Goal: Transaction & Acquisition: Purchase product/service

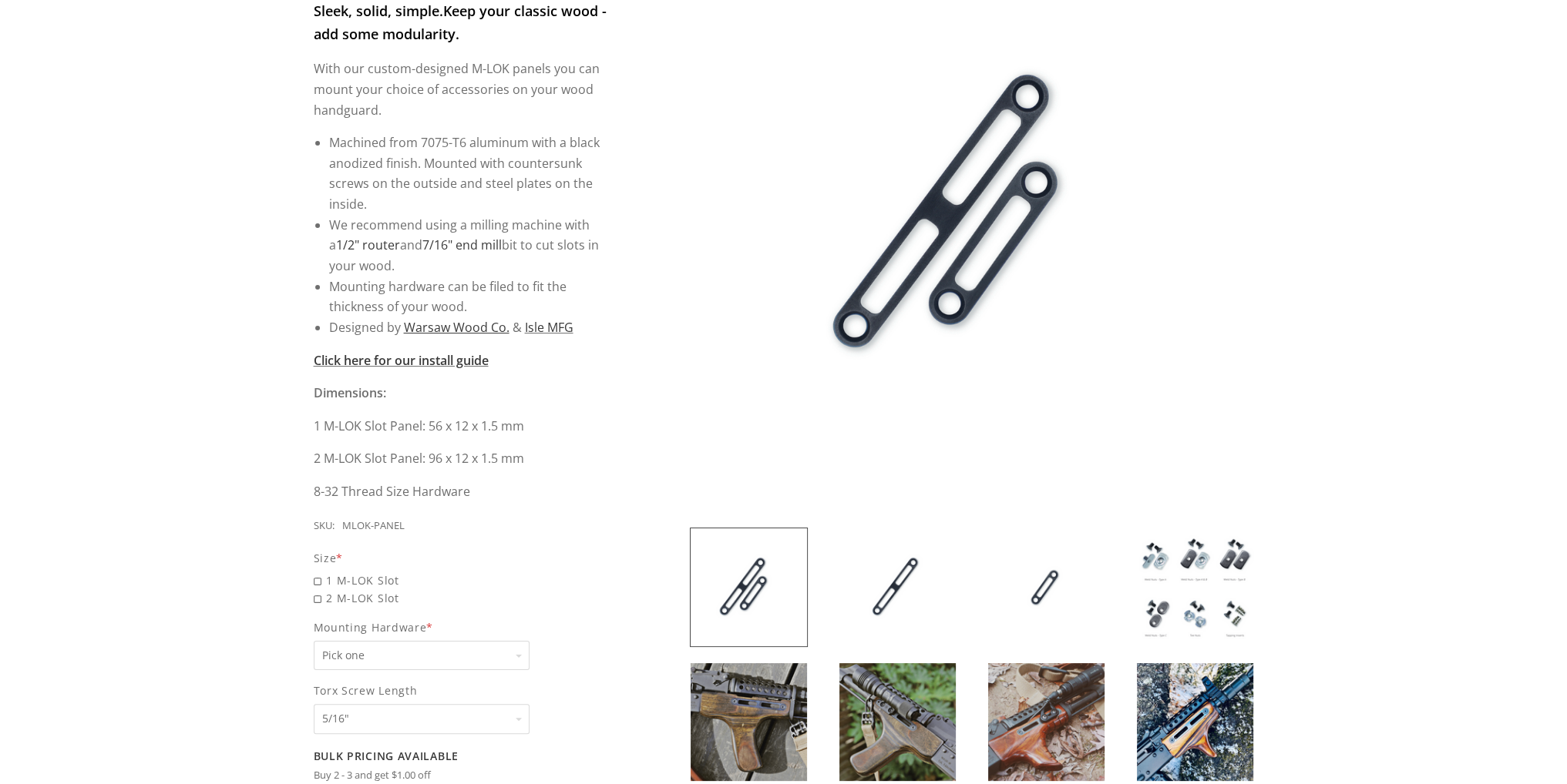
scroll to position [308, 0]
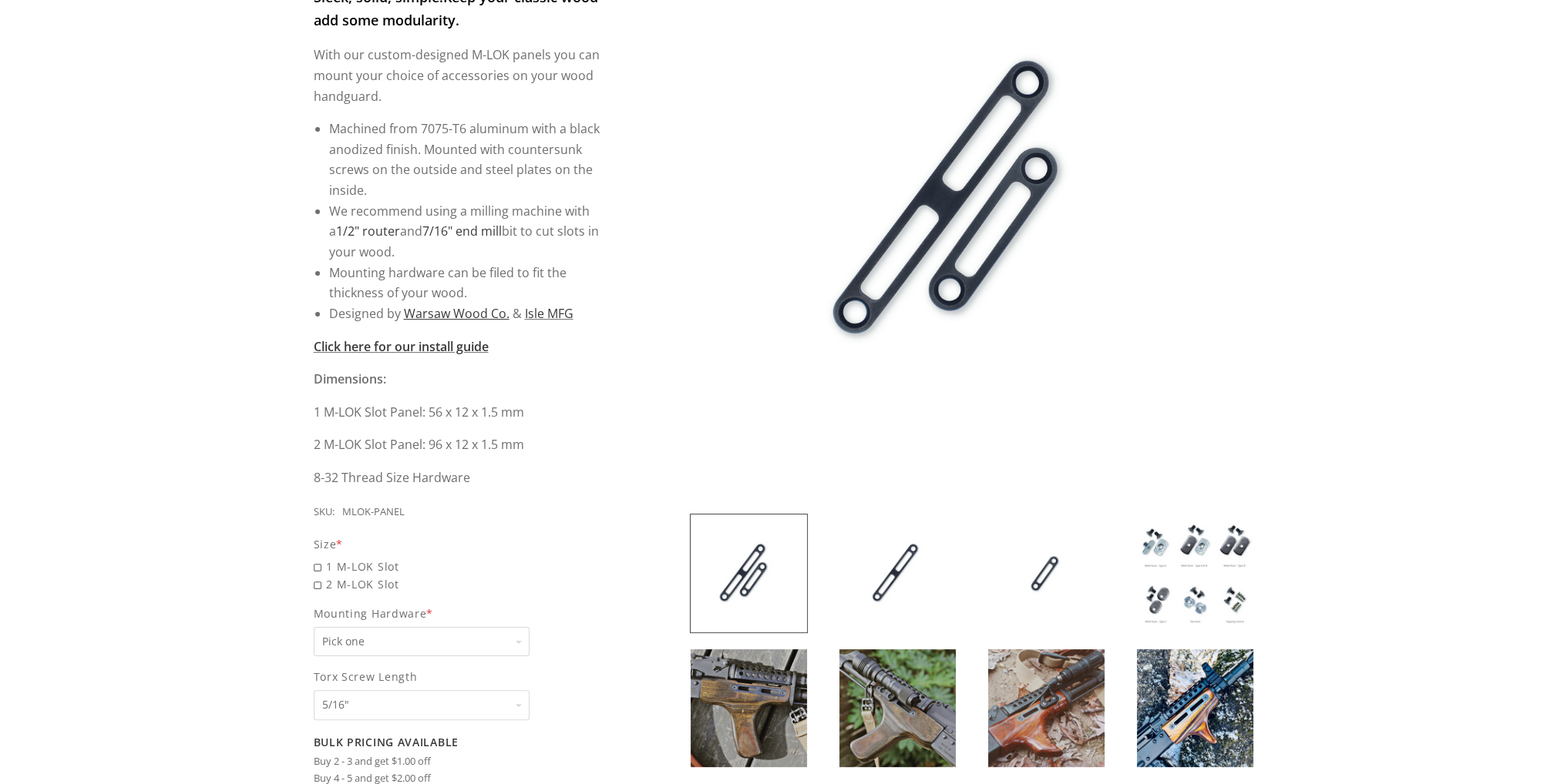
click at [1194, 564] on img at bounding box center [1195, 573] width 116 height 118
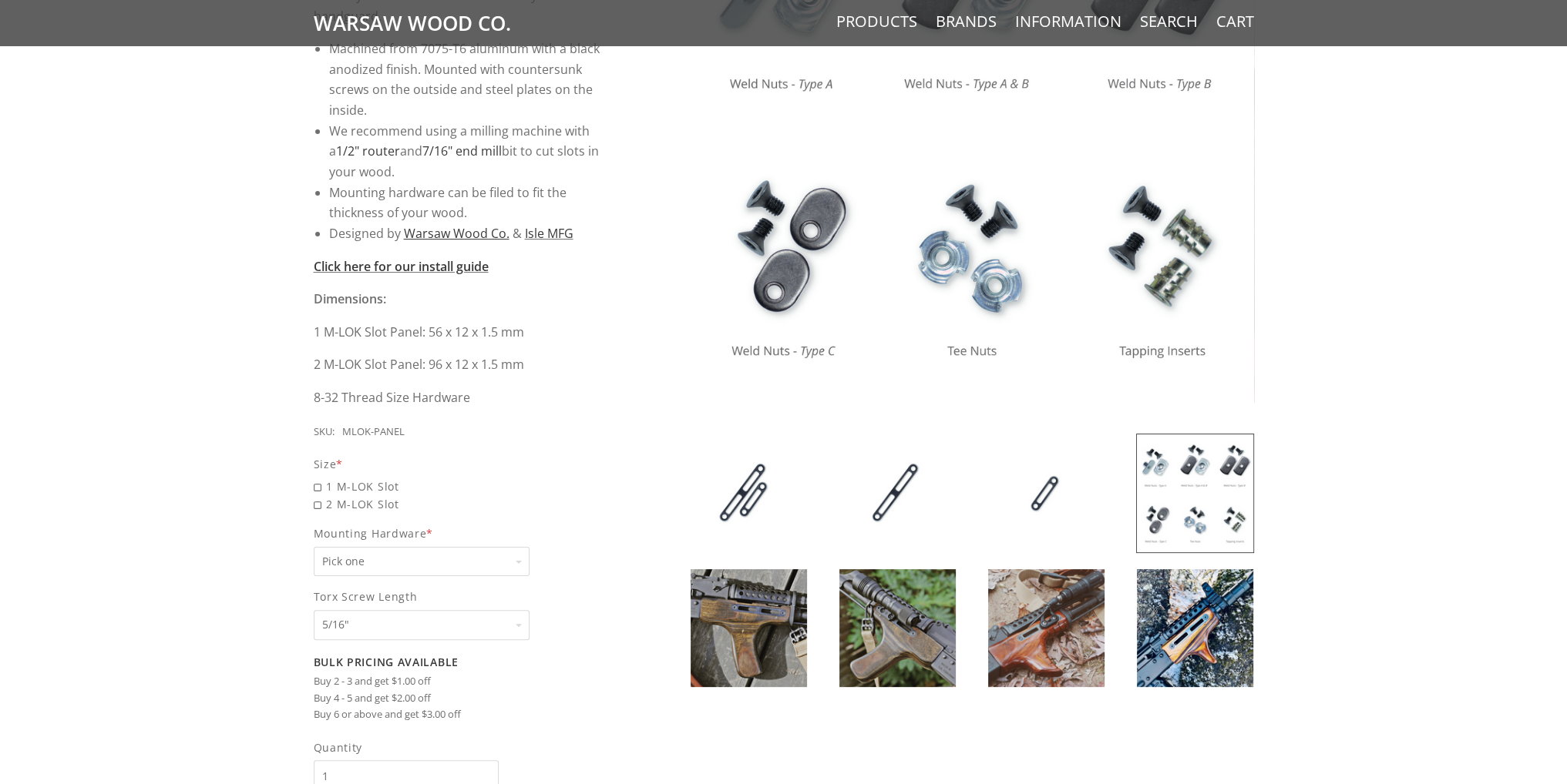
scroll to position [386, 0]
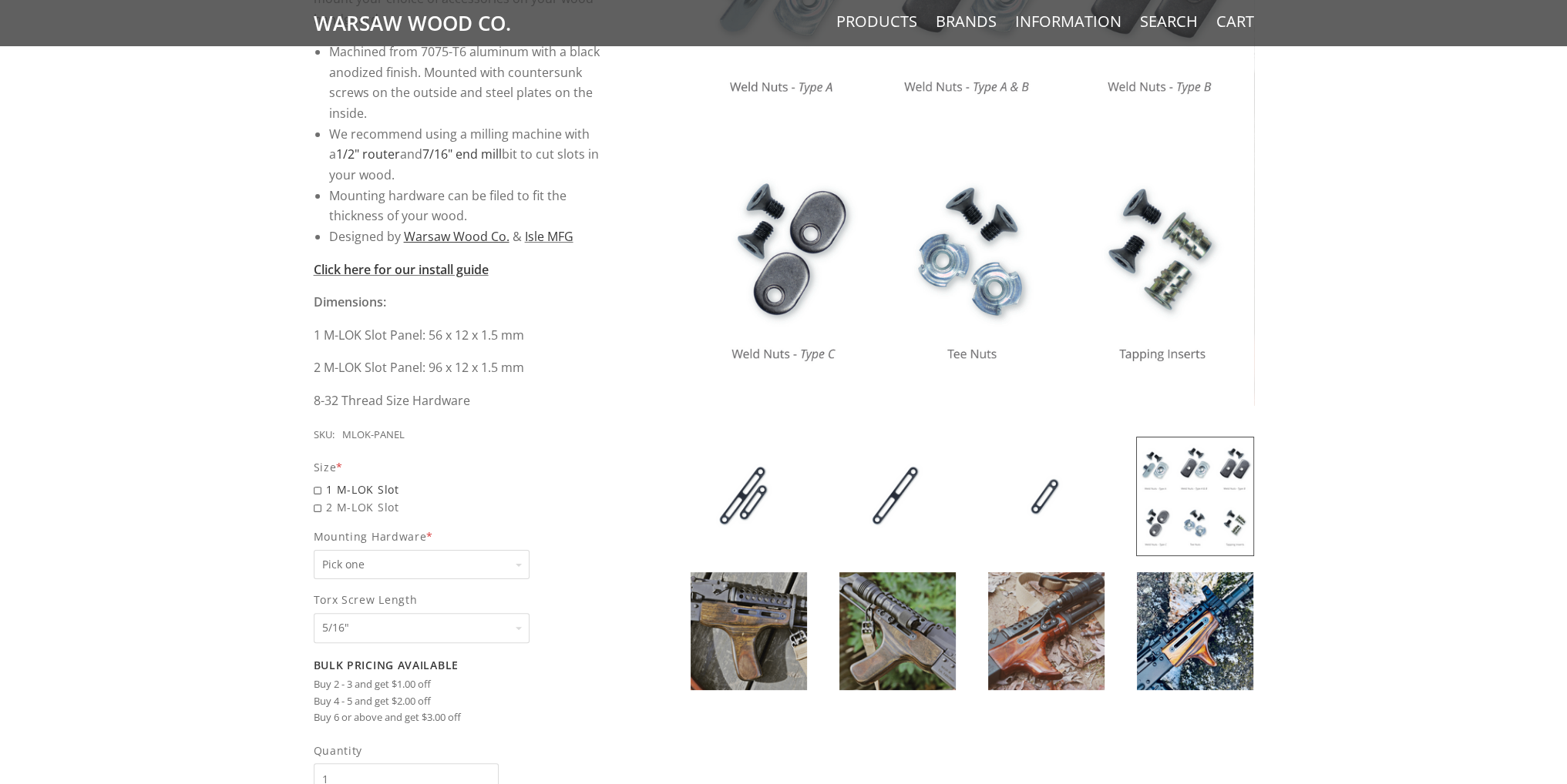
click at [314, 487] on span "1 M-LOK Slot" at bounding box center [461, 489] width 295 height 18
click at [314, 481] on input "1 M-LOK Slot" at bounding box center [422, 480] width 216 height 1
radio input "true"
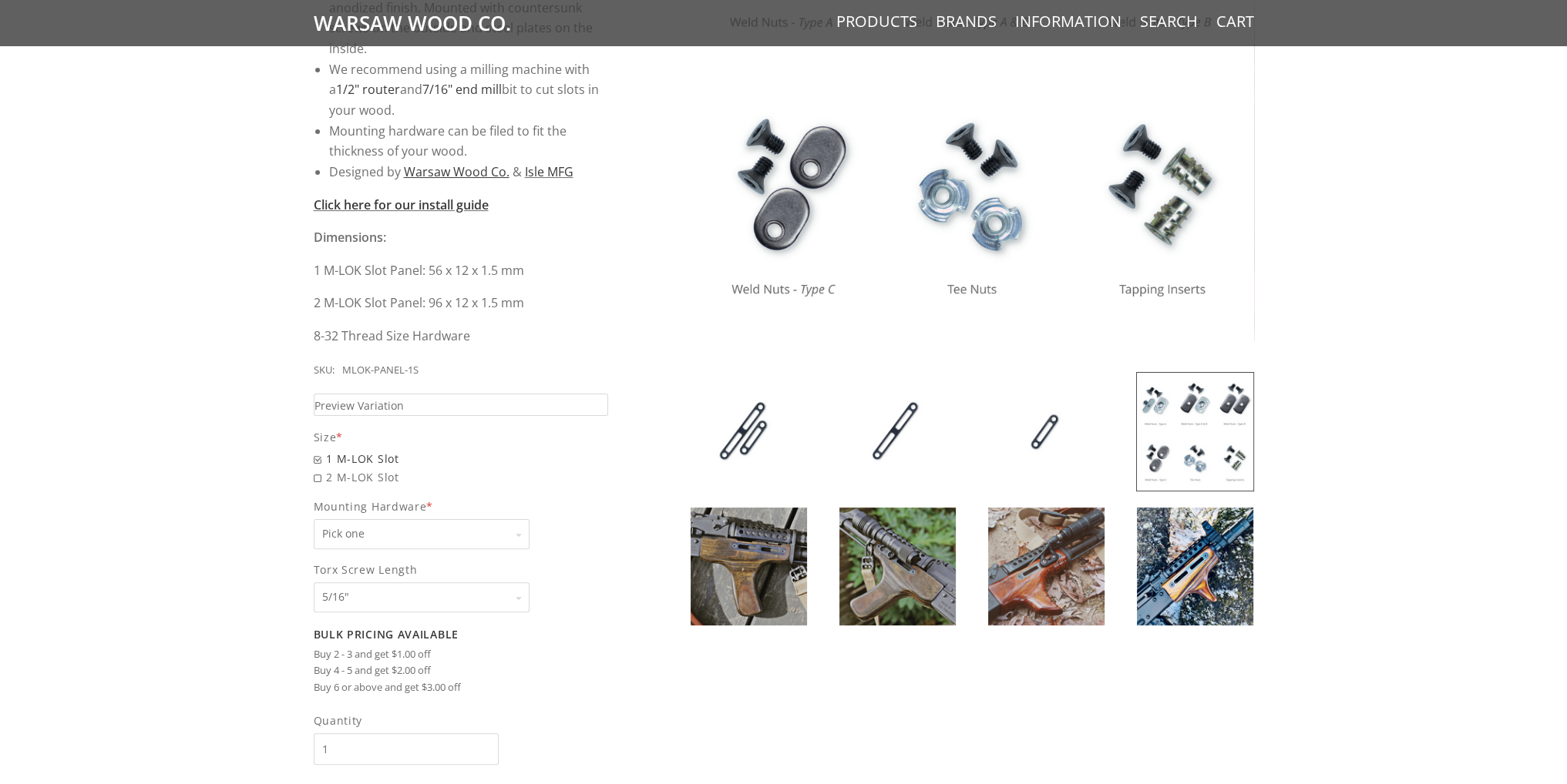
scroll to position [616, 0]
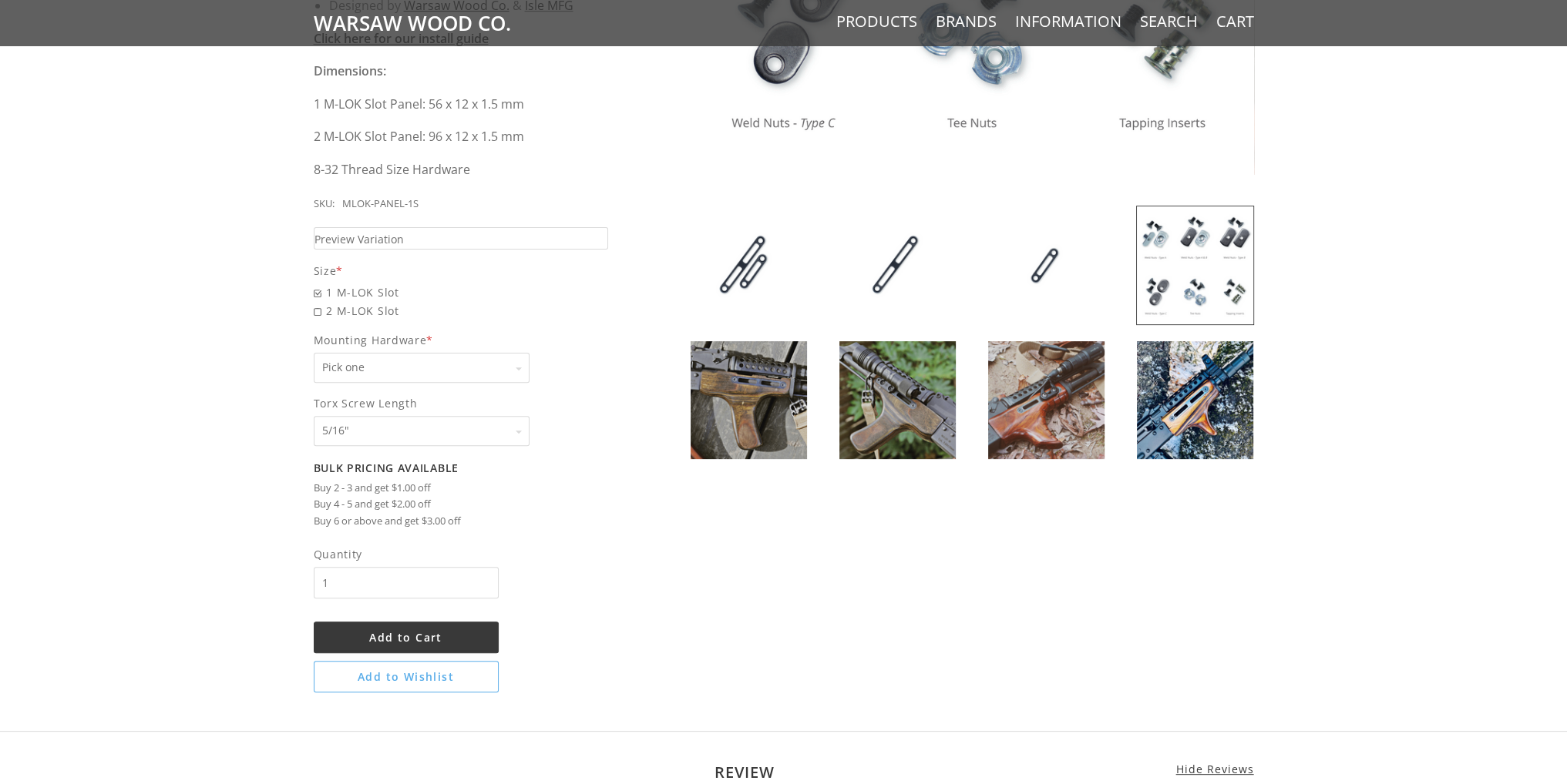
click at [493, 356] on select "Pick one None Weld Nuts - Type A & Torx Screws +$1 Weld Nuts - Type A + B & Tor…" at bounding box center [422, 368] width 216 height 30
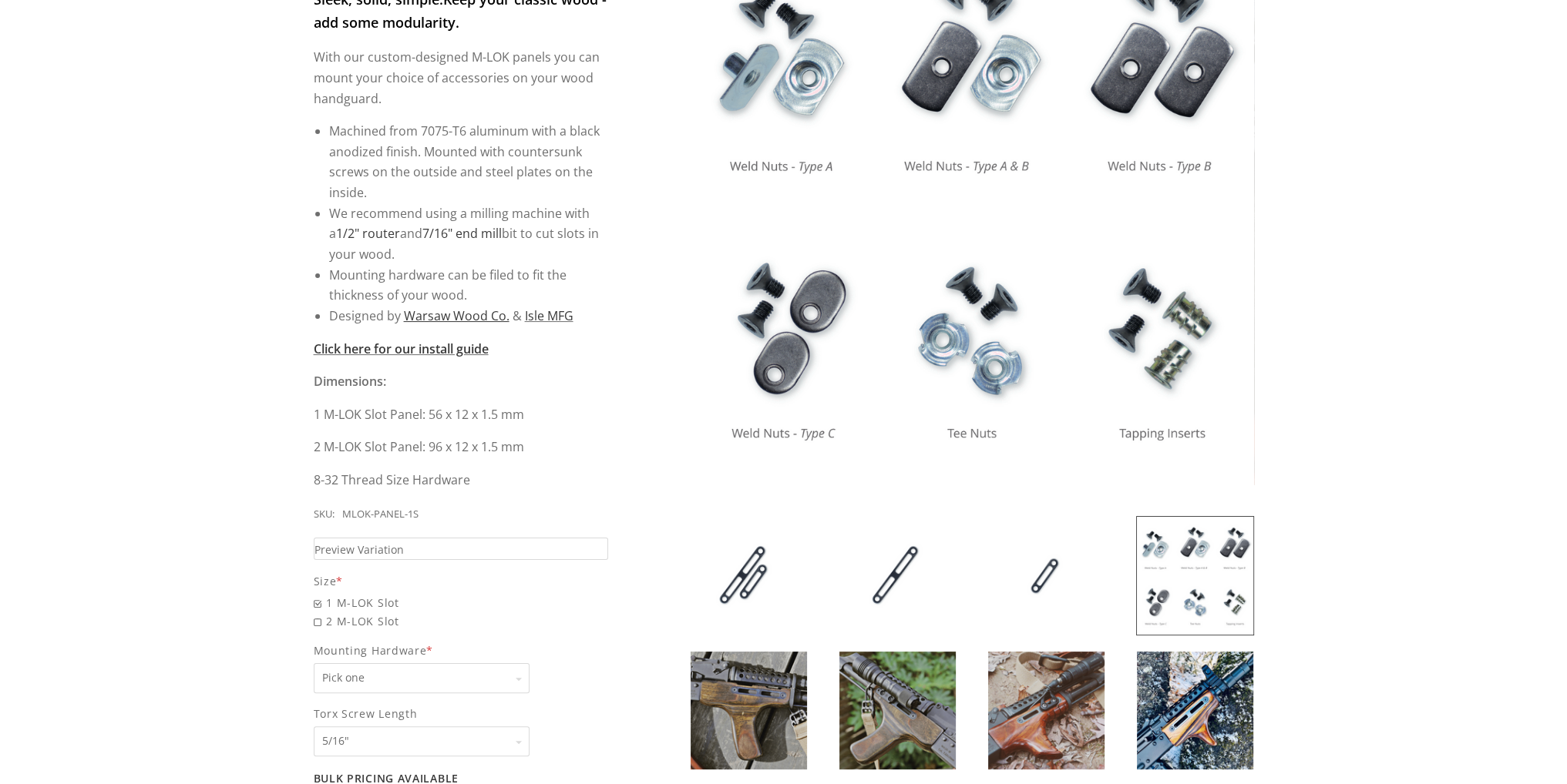
scroll to position [308, 0]
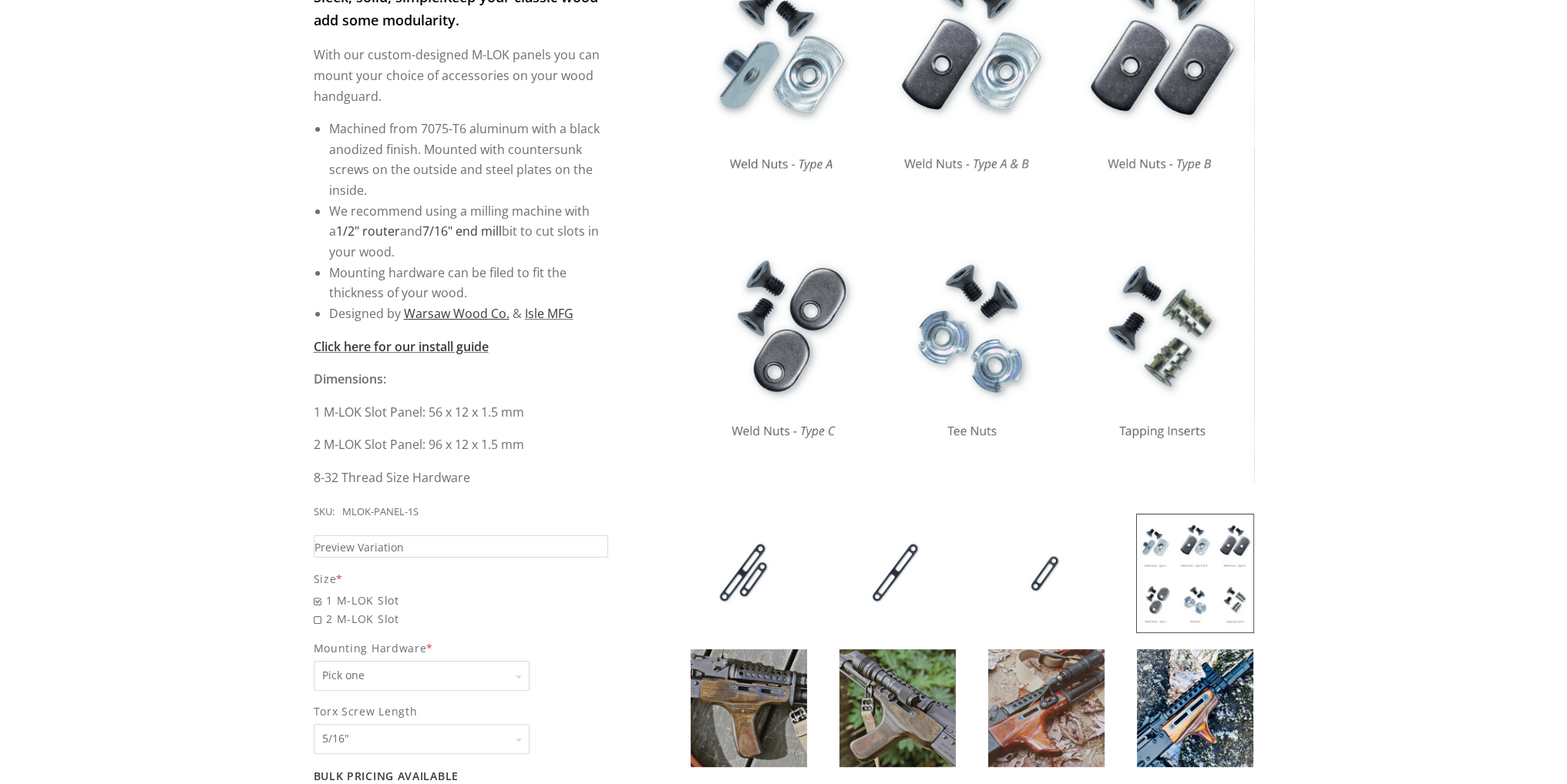
click at [452, 672] on select "Pick one None Weld Nuts - Type A & Torx Screws +$1 Weld Nuts - Type A + B & Tor…" at bounding box center [422, 676] width 216 height 30
click at [314, 661] on select "Pick one None Weld Nuts - Type A & Torx Screws +$1 Weld Nuts - Type A + B & Tor…" at bounding box center [422, 676] width 216 height 30
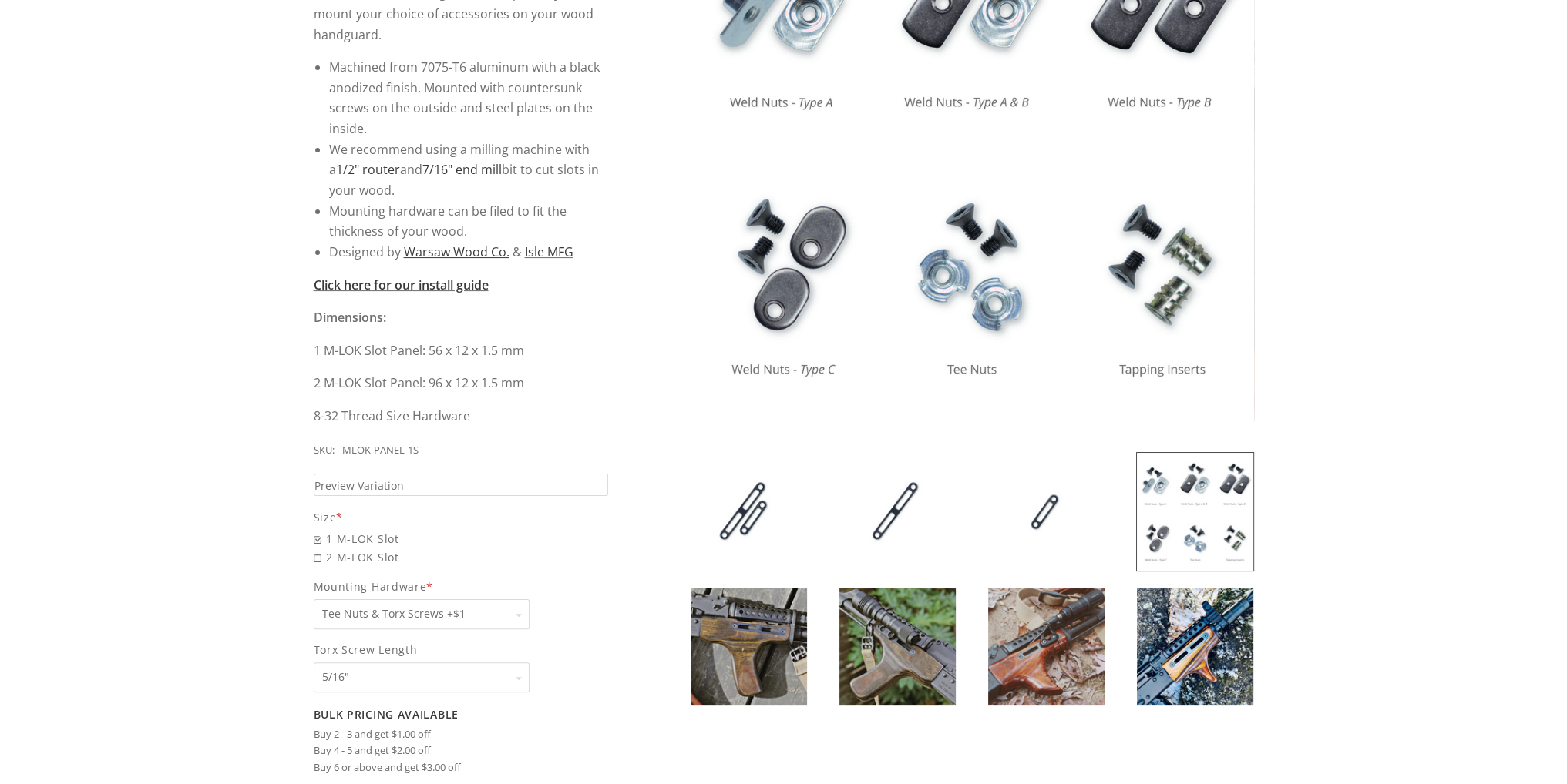
scroll to position [462, 0]
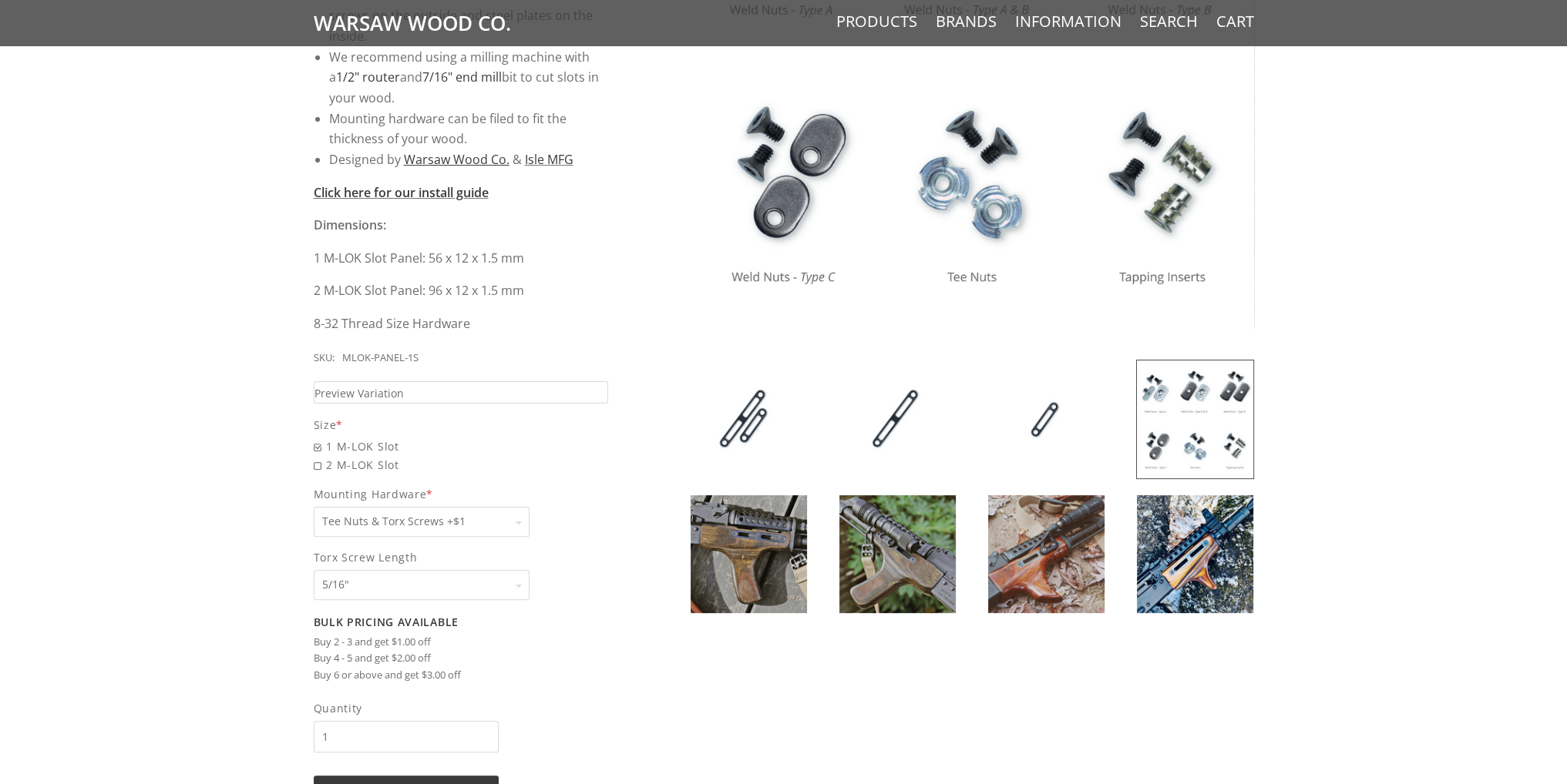
click at [473, 520] on select "Pick one None Weld Nuts - Type A & Torx Screws +$1 Weld Nuts - Type A + B & Tor…" at bounding box center [422, 521] width 216 height 30
select select "830"
click at [314, 506] on select "Pick one None Weld Nuts - Type A & Torx Screws +$1 Weld Nuts - Type A + B & Tor…" at bounding box center [422, 521] width 216 height 30
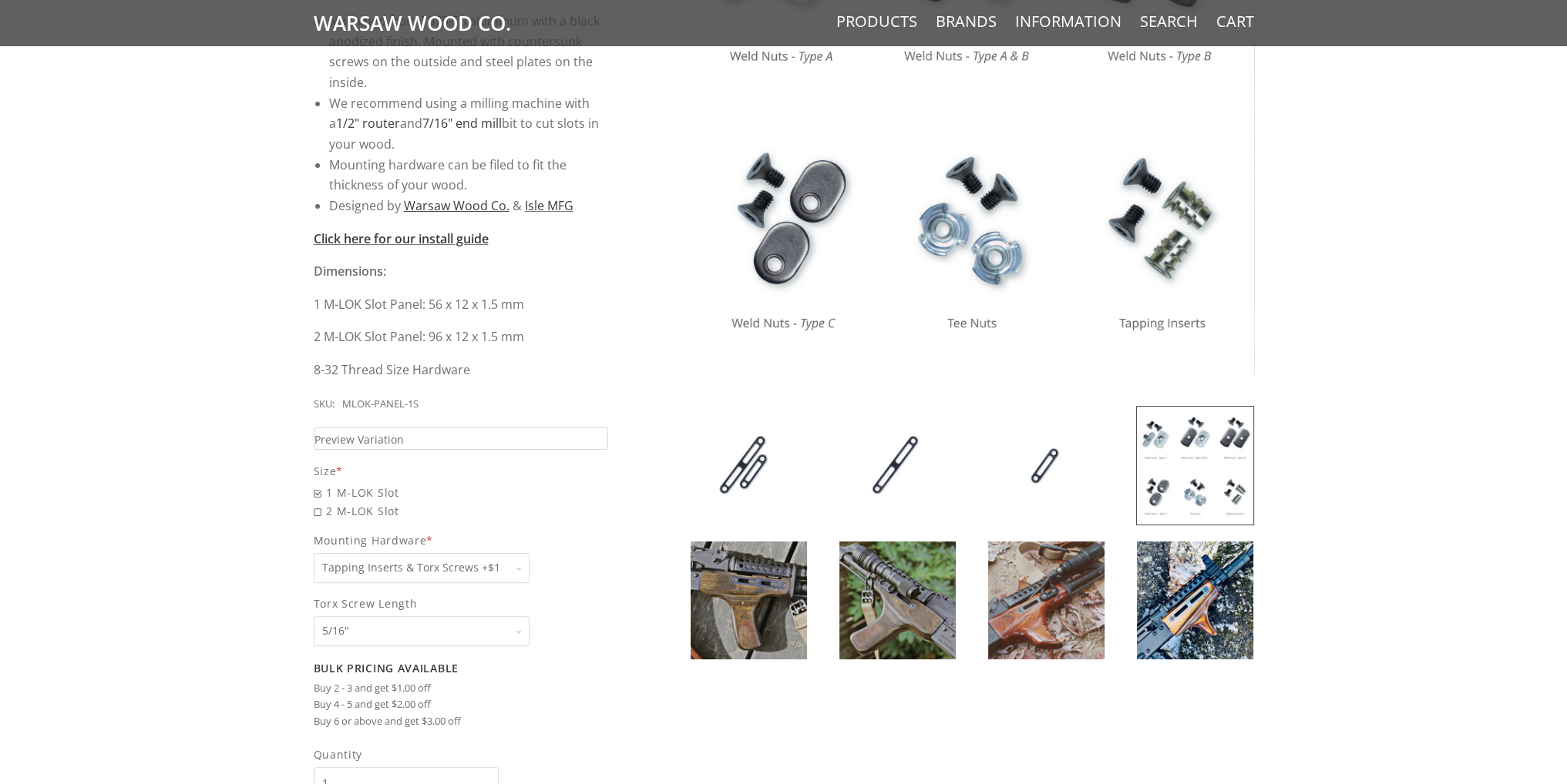
scroll to position [539, 0]
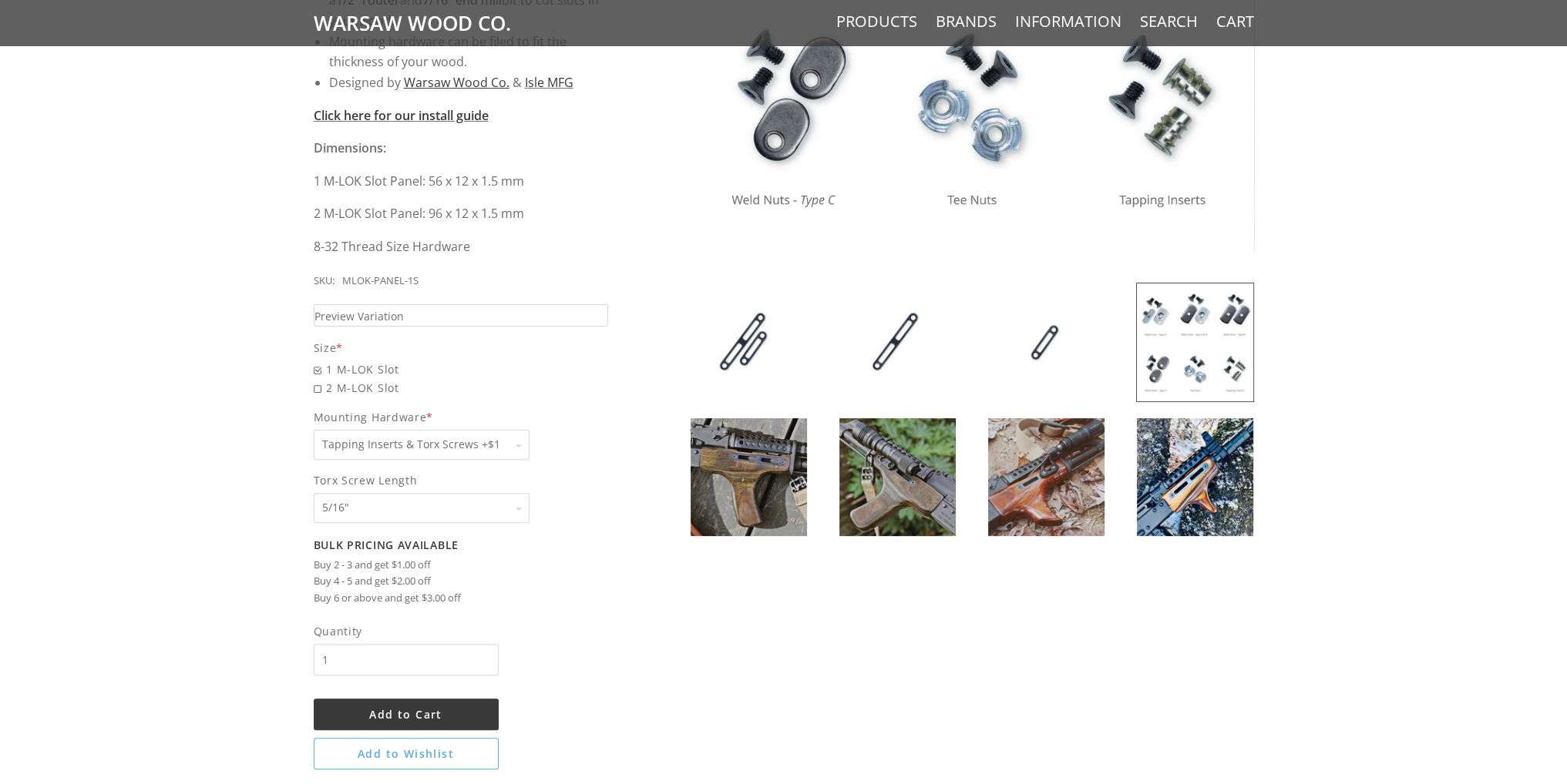
drag, startPoint x: 372, startPoint y: 656, endPoint x: 278, endPoint y: 660, distance: 94.1
click at [278, 660] on div "5 / 5 ( 1 Review) $11.00 Sleek, solid, simple. Keep your classic wood - add som…" at bounding box center [784, 233] width 1567 height 1151
drag, startPoint x: 369, startPoint y: 668, endPoint x: 294, endPoint y: 671, distance: 75.1
click at [294, 671] on div "5 / 5 ( 1 Review) $11.00 Sleek, solid, simple. Keep your classic wood - add som…" at bounding box center [784, 233] width 1567 height 1151
drag, startPoint x: 356, startPoint y: 663, endPoint x: 295, endPoint y: 657, distance: 61.3
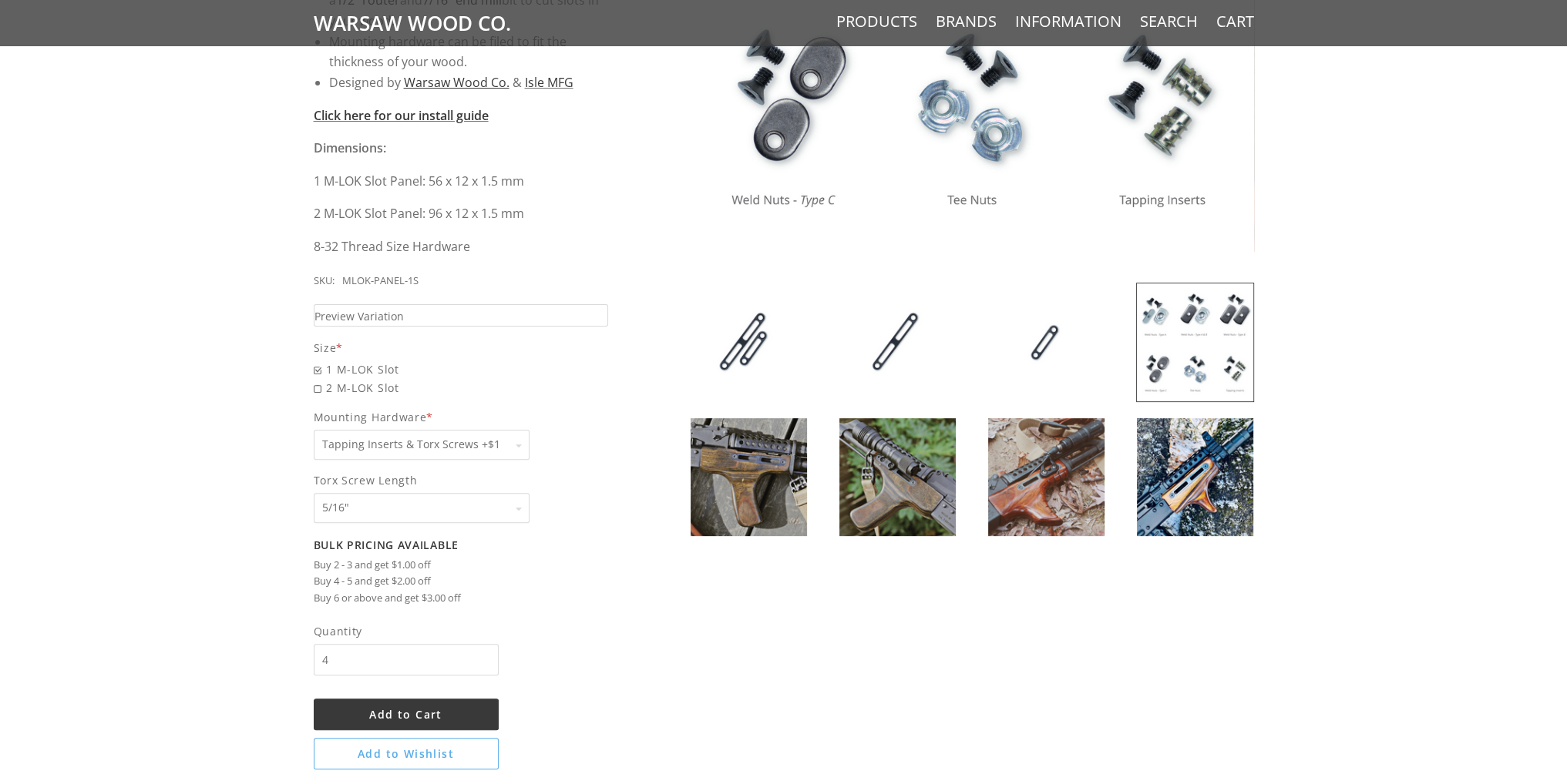
click at [296, 657] on div "5 / 5 ( 1 Review) $11.00 Sleek, solid, simple. Keep your classic wood - add som…" at bounding box center [784, 233] width 1567 height 1151
type input "5"
click at [632, 619] on div "5 / 5 ( 1 Review) $11.00 Sleek, solid, simple. Keep your classic wood - add som…" at bounding box center [784, 233] width 971 height 1089
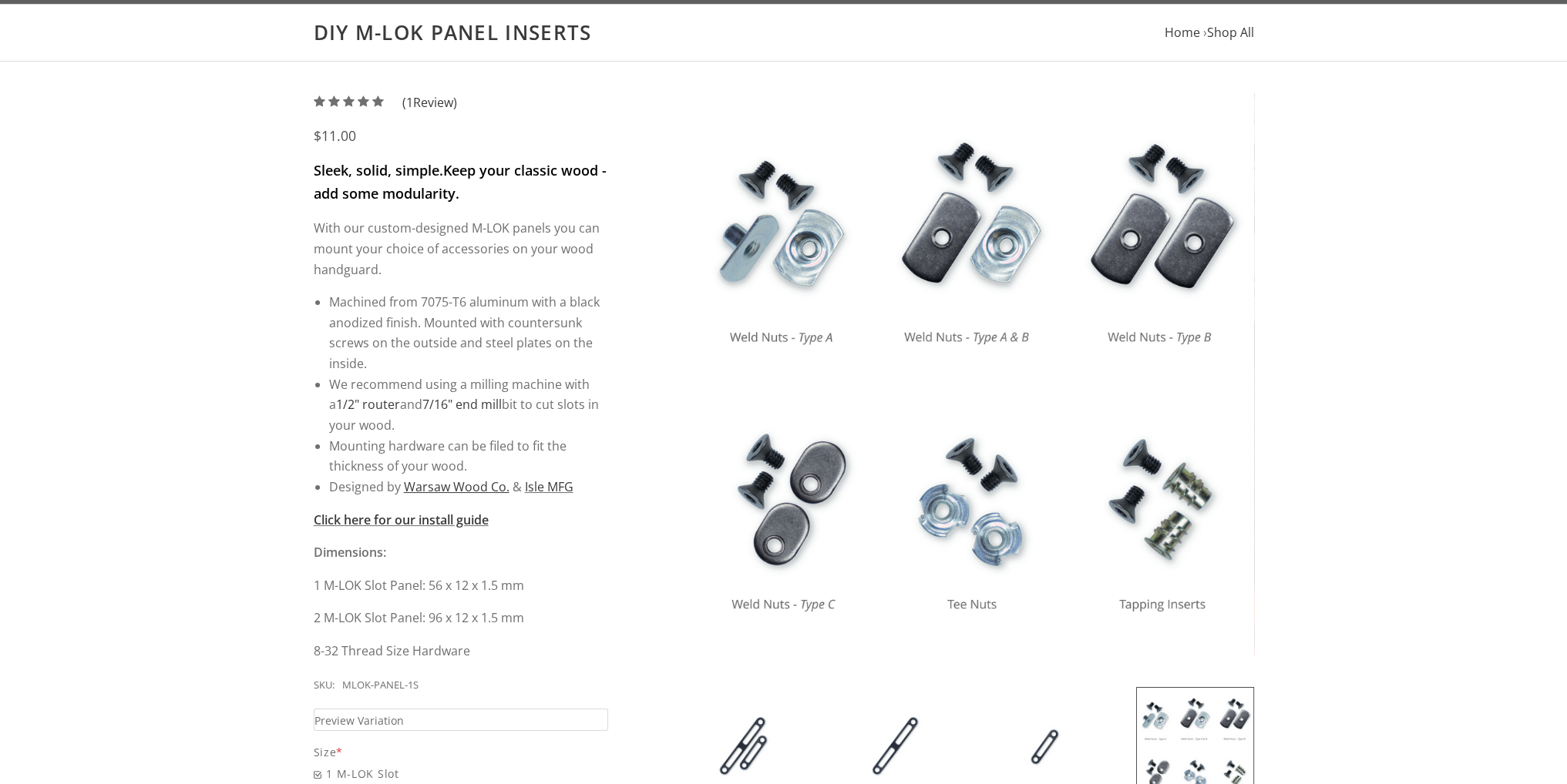
scroll to position [0, 0]
